Goal: Task Accomplishment & Management: Complete application form

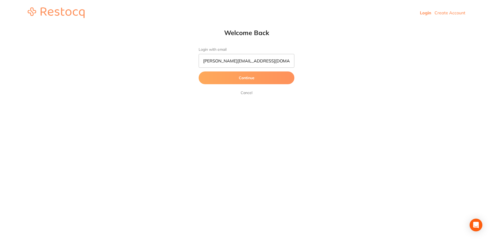
click at [450, 13] on link "Create Account" at bounding box center [449, 12] width 31 height 5
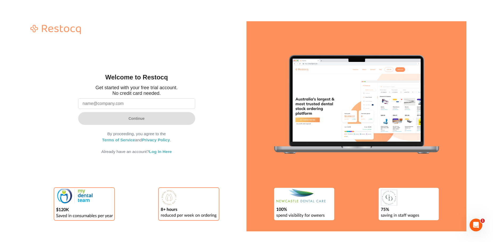
click at [151, 109] on input "email" at bounding box center [136, 103] width 117 height 11
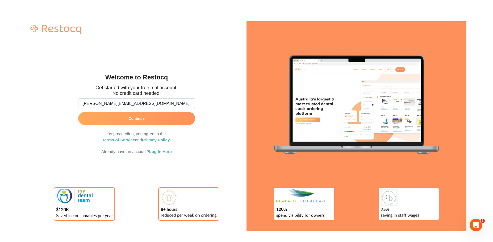
click at [98, 103] on input "[PERSON_NAME][EMAIL_ADDRESS][DOMAIN_NAME]" at bounding box center [136, 103] width 117 height 11
type input "[EMAIL_ADDRESS][DOMAIN_NAME]"
click at [102, 115] on button "Continue" at bounding box center [136, 118] width 117 height 13
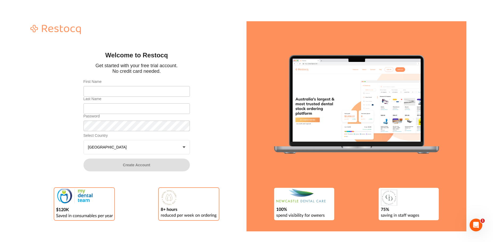
click at [152, 149] on button "Australia +0" at bounding box center [136, 147] width 106 height 14
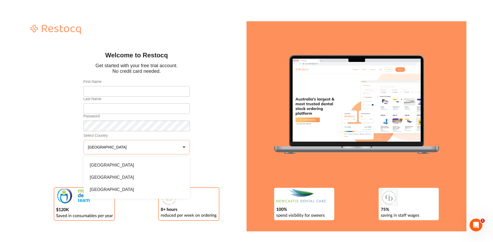
click at [152, 149] on button "Australia +0" at bounding box center [136, 147] width 106 height 14
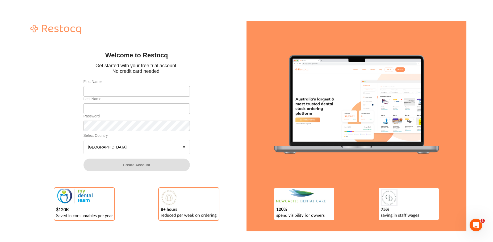
click at [149, 149] on button "Australia +0" at bounding box center [136, 147] width 106 height 14
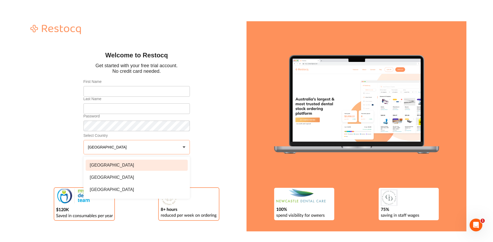
click at [149, 170] on li "[GEOGRAPHIC_DATA]" at bounding box center [137, 165] width 102 height 11
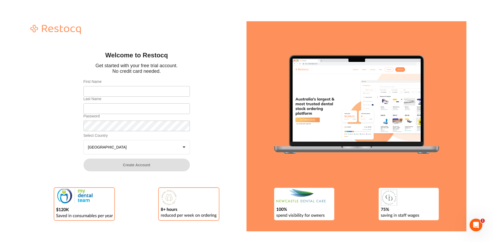
click at [138, 145] on button "United States +0" at bounding box center [136, 147] width 106 height 14
